Goal: Navigation & Orientation: Find specific page/section

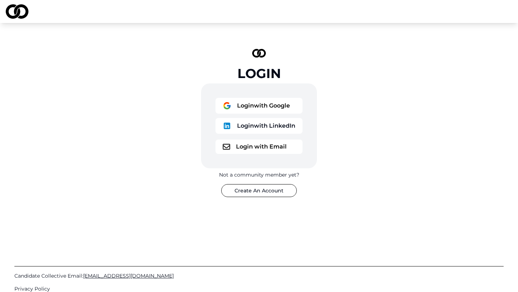
click at [282, 149] on button "Login with Email" at bounding box center [259, 147] width 87 height 14
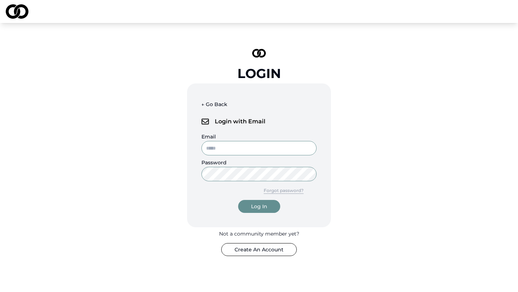
type input "**********"
click at [261, 209] on div "Log In" at bounding box center [259, 206] width 16 height 7
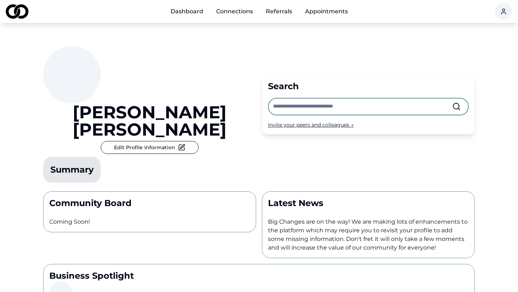
click at [343, 99] on input "text" at bounding box center [362, 107] width 179 height 16
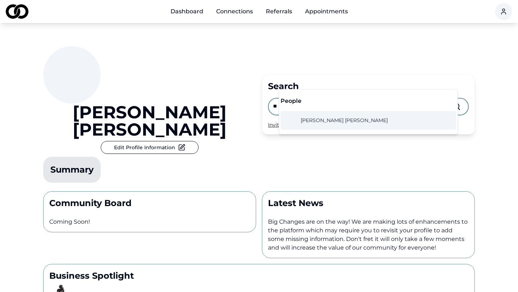
type input "*"
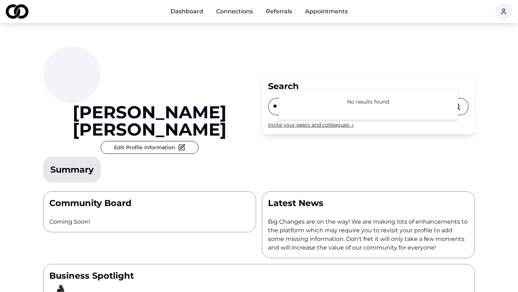
type input "*"
